Goal: Transaction & Acquisition: Purchase product/service

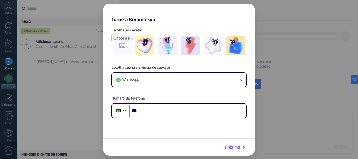
click at [233, 147] on span "Próximo" at bounding box center [232, 148] width 15 height 4
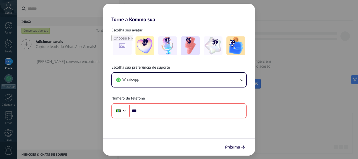
drag, startPoint x: 77, startPoint y: 102, endPoint x: 68, endPoint y: 102, distance: 8.7
click at [77, 102] on div "Torne a Kommo sua Escolha seu avatar Escolha sua preferência de suporte WhatsAp…" at bounding box center [179, 79] width 358 height 159
click at [297, 82] on div "Torne a Kommo sua Escolha seu avatar Escolha sua preferência de suporte WhatsAp…" at bounding box center [179, 79] width 358 height 159
drag, startPoint x: 277, startPoint y: 25, endPoint x: 256, endPoint y: 130, distance: 107.6
click at [277, 26] on div "Torne a Kommo sua Escolha seu avatar Escolha sua preferência de suporte WhatsAp…" at bounding box center [179, 79] width 358 height 159
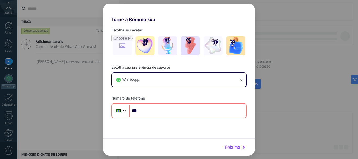
click at [235, 149] on span "Próximo" at bounding box center [232, 148] width 15 height 4
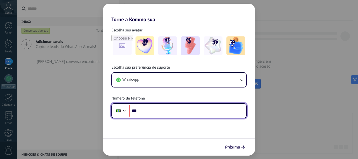
click at [183, 110] on input "***" at bounding box center [187, 111] width 117 height 12
type input "**********"
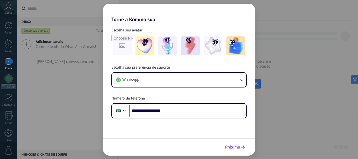
click at [235, 146] on span "Próximo" at bounding box center [232, 148] width 15 height 4
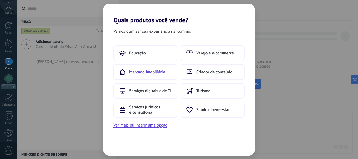
click at [152, 71] on span "Mercado Imobiliário" at bounding box center [147, 72] width 36 height 5
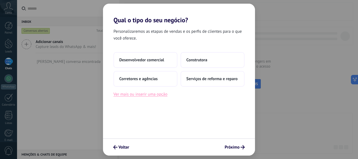
click at [146, 95] on button "Ver mais ou inserir uma opção" at bounding box center [141, 94] width 54 height 7
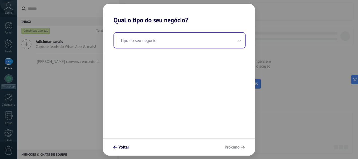
drag, startPoint x: 161, startPoint y: 48, endPoint x: 161, endPoint y: 45, distance: 3.1
click at [161, 45] on div "Tipo do seu negócio" at bounding box center [180, 40] width 132 height 16
click at [162, 40] on input "text" at bounding box center [179, 40] width 131 height 15
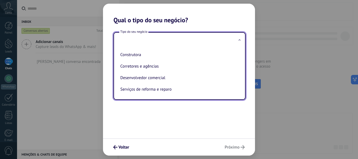
drag, startPoint x: 167, startPoint y: 122, endPoint x: 164, endPoint y: 113, distance: 8.8
click at [166, 121] on div "Tipo do seu negócio Construtora Corretores e agências Desenvolvedor comercial S…" at bounding box center [179, 81] width 152 height 115
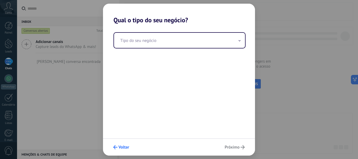
click at [124, 146] on span "Voltar" at bounding box center [124, 148] width 11 height 4
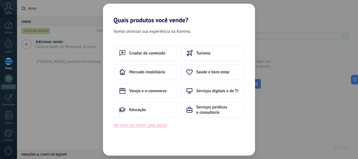
click at [142, 124] on button "Ver mais ou inserir uma opção" at bounding box center [141, 125] width 54 height 7
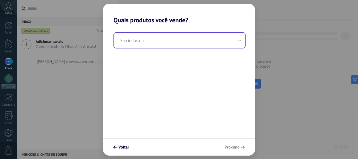
click at [141, 45] on input "text" at bounding box center [179, 40] width 131 height 15
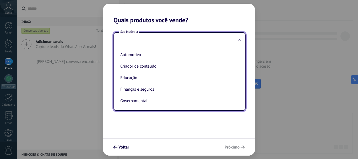
click at [148, 88] on li "Finanças e seguros" at bounding box center [178, 90] width 121 height 12
type input "**********"
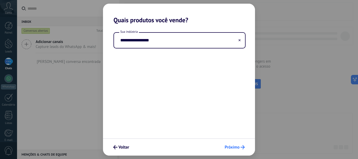
click at [233, 148] on span "Próximo" at bounding box center [232, 148] width 15 height 4
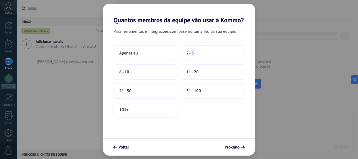
click at [213, 52] on button "2–5" at bounding box center [213, 53] width 64 height 16
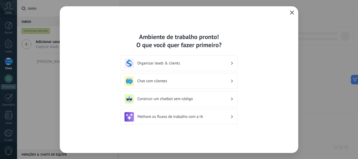
click at [171, 63] on h3 "Organizar leads & clients" at bounding box center [183, 63] width 93 height 5
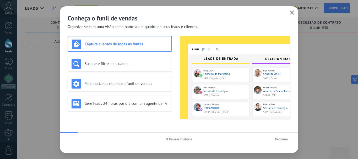
click at [293, 11] on icon "button" at bounding box center [292, 12] width 4 height 4
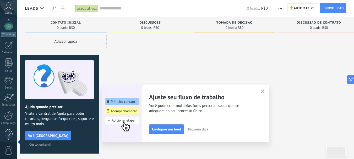
scroll to position [59, 0]
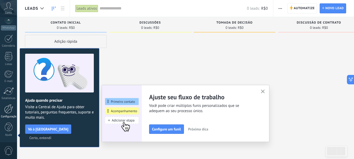
click at [9, 110] on div at bounding box center [8, 108] width 9 height 9
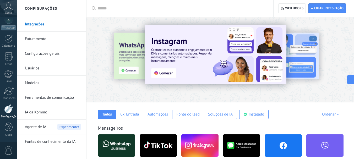
click at [34, 35] on link "Faturamento" at bounding box center [53, 39] width 56 height 15
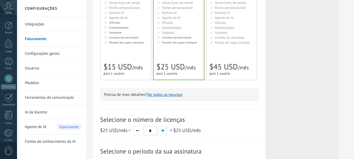
scroll to position [105, 0]
click at [162, 132] on span "button" at bounding box center [163, 130] width 3 height 3
click at [162, 131] on span "button" at bounding box center [163, 130] width 3 height 3
type input "*"
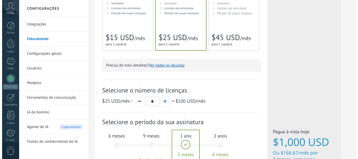
scroll to position [184, 0]
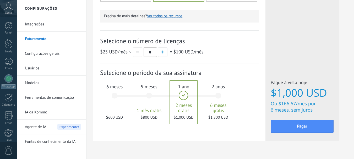
click at [116, 109] on div "6 meses $600 USD" at bounding box center [114, 98] width 28 height 37
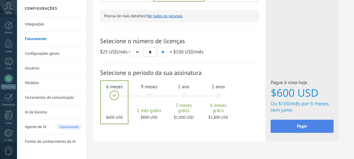
click at [316, 130] on button "Pagar" at bounding box center [302, 126] width 63 height 13
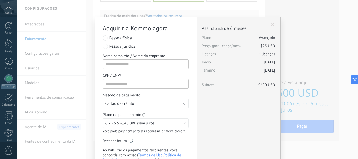
scroll to position [0, 0]
click at [126, 65] on input "Nome completo / Nome da empresae" at bounding box center [146, 64] width 86 height 9
click at [130, 62] on input "Nome completo / Nome da empresae" at bounding box center [146, 64] width 86 height 9
type input "**********"
click at [115, 83] on input "CPF / CNPJ" at bounding box center [146, 83] width 86 height 9
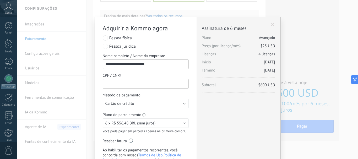
click at [148, 87] on input "CPF / CNPJ" at bounding box center [146, 83] width 86 height 9
drag, startPoint x: 148, startPoint y: 87, endPoint x: 119, endPoint y: 86, distance: 28.6
click at [119, 86] on input "CPF / CNPJ" at bounding box center [146, 83] width 86 height 9
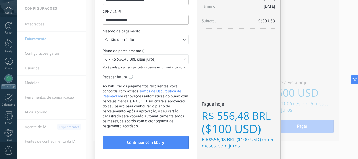
scroll to position [82, 0]
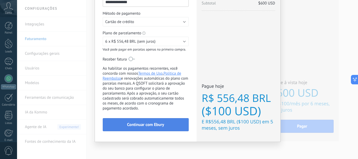
type input "**********"
click at [159, 126] on span "Continuar com Ebury" at bounding box center [145, 125] width 37 height 4
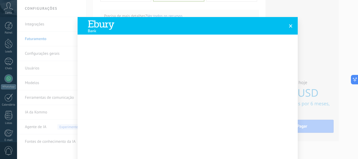
scroll to position [46, 0]
